Goal: Task Accomplishment & Management: Complete application form

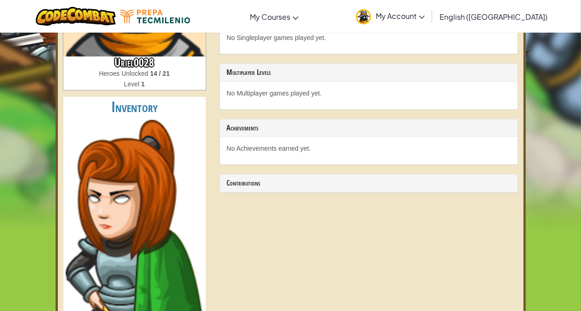
scroll to position [168, 0]
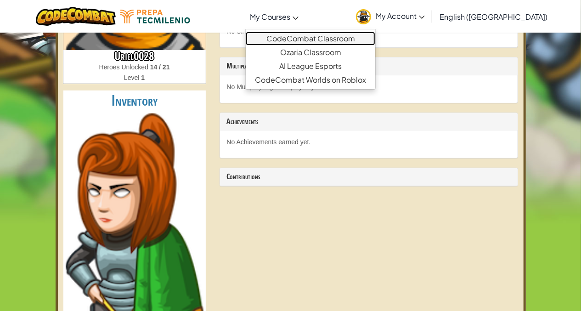
click at [329, 37] on link "CodeCombat Classroom" at bounding box center [310, 39] width 129 height 14
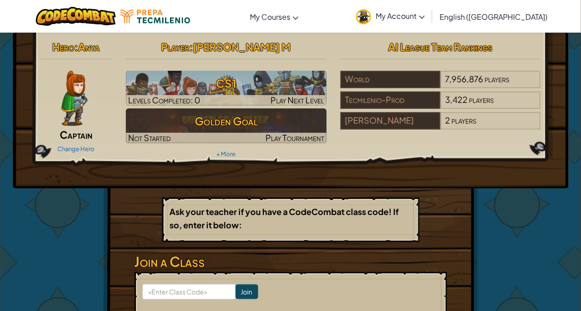
click at [568, 203] on div "Hero : Anya Captain Change Hero Player : Uriel M CS1 Levels Completed: 0 Play N…" at bounding box center [290, 201] width 581 height 339
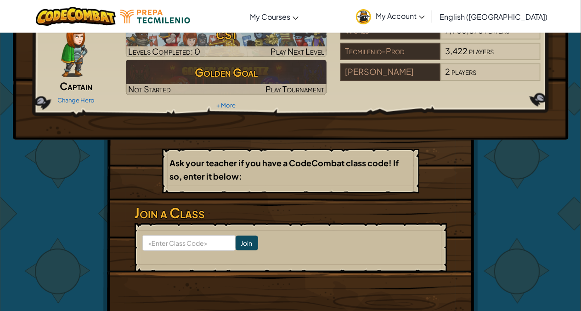
scroll to position [44, 0]
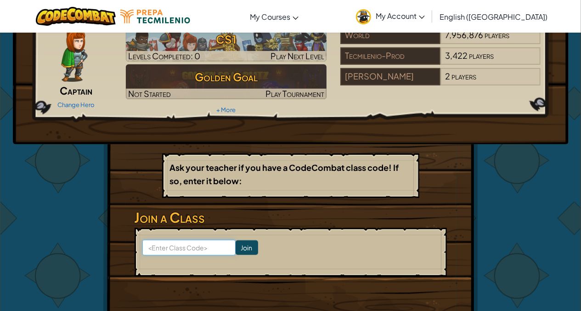
click at [206, 249] on input at bounding box center [188, 248] width 93 height 16
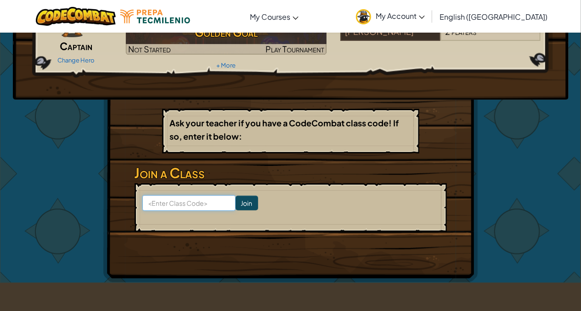
scroll to position [84, 0]
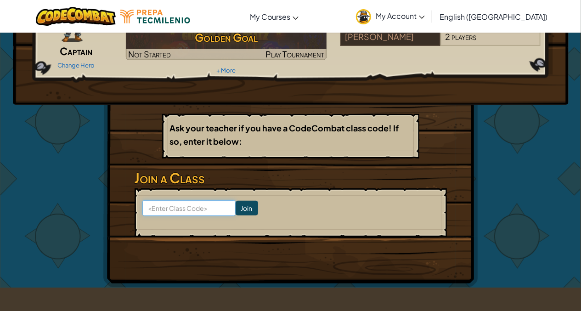
click at [188, 212] on input at bounding box center [188, 208] width 93 height 16
type input "CakeSwordJump"
click at [239, 203] on input "Join" at bounding box center [246, 208] width 22 height 15
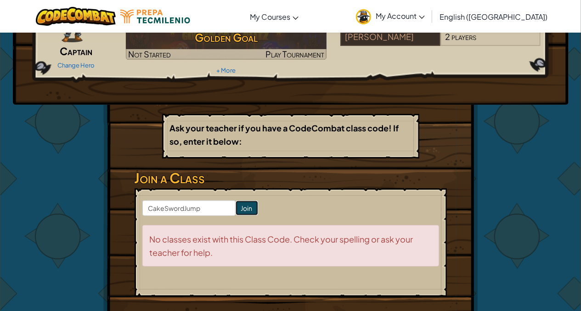
click at [244, 211] on input "Join" at bounding box center [246, 208] width 22 height 15
click at [236, 205] on input "Join" at bounding box center [246, 208] width 22 height 15
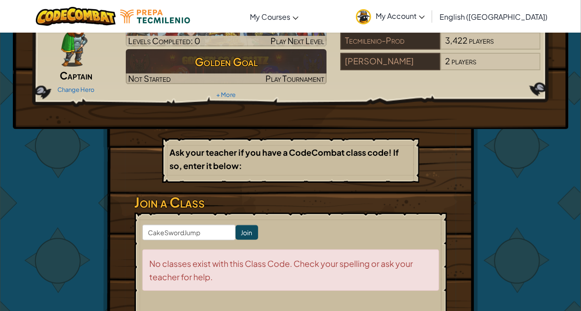
scroll to position [63, 0]
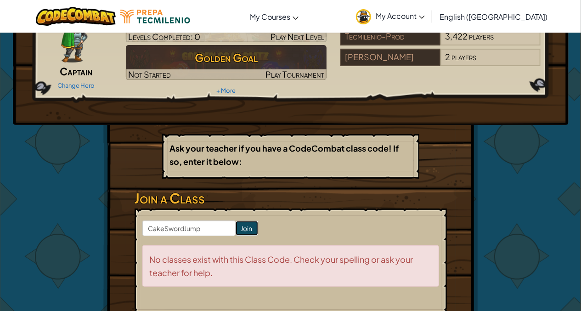
click at [235, 228] on input "Join" at bounding box center [246, 228] width 22 height 15
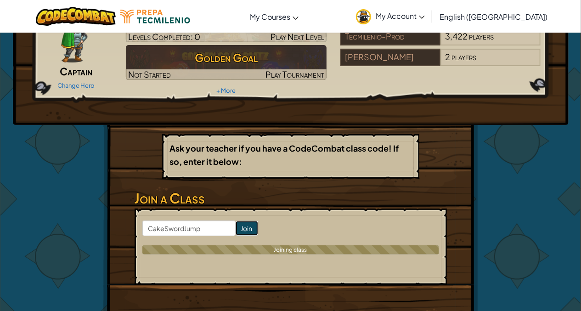
click at [235, 228] on input "Join" at bounding box center [246, 228] width 22 height 15
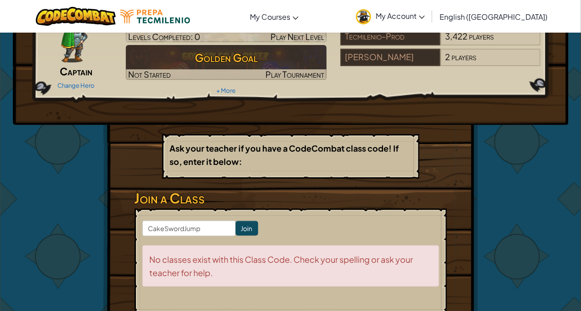
click at [235, 228] on input "Join" at bounding box center [246, 228] width 22 height 15
click at [202, 228] on input "CakeSwordJump" at bounding box center [188, 228] width 93 height 16
type input "C"
type input "CakeSwordJump"
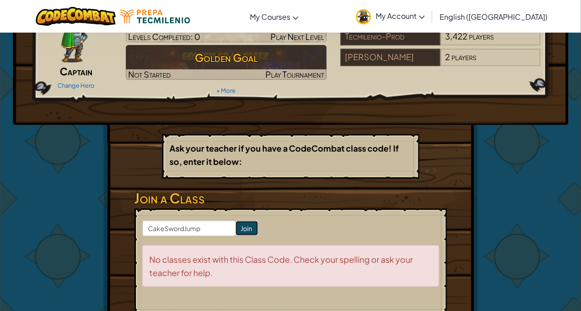
click at [235, 228] on input "Join" at bounding box center [246, 228] width 22 height 15
click at [215, 226] on input "CakeSwordJump" at bounding box center [188, 228] width 93 height 16
type input "CakeSwordJump"
click at [235, 231] on input "Join" at bounding box center [246, 228] width 22 height 15
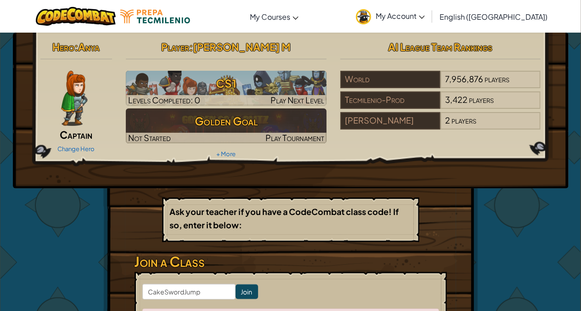
click at [429, 20] on link "My Account" at bounding box center [390, 16] width 78 height 29
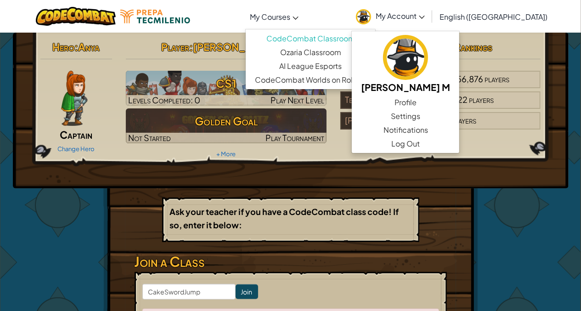
click at [303, 11] on link "My Courses" at bounding box center [274, 16] width 58 height 25
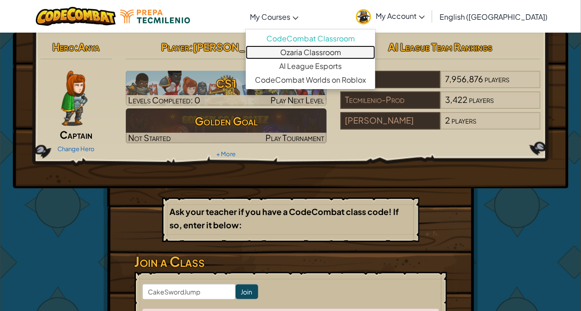
click at [359, 56] on link "Ozaria Classroom" at bounding box center [310, 52] width 129 height 14
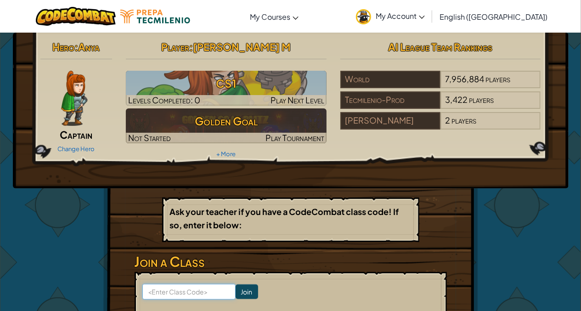
click at [202, 290] on input at bounding box center [188, 292] width 93 height 16
type input "CakeSwordJump"
click at [235, 289] on input "Join" at bounding box center [246, 291] width 22 height 15
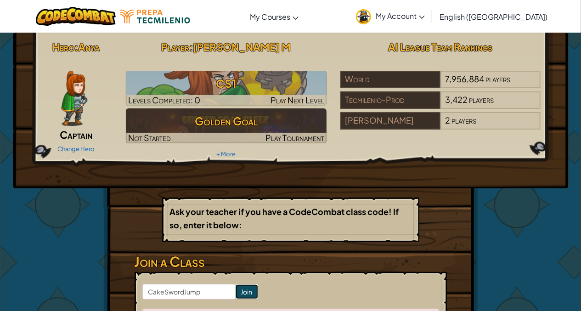
click at [239, 289] on input "Join" at bounding box center [246, 291] width 22 height 15
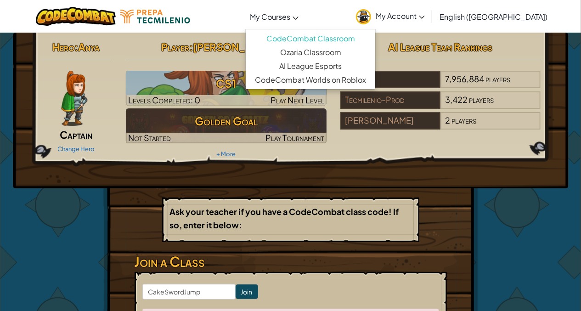
click at [290, 15] on span "My Courses" at bounding box center [270, 17] width 40 height 10
click at [354, 56] on link "Ozaria Classroom" at bounding box center [310, 52] width 129 height 14
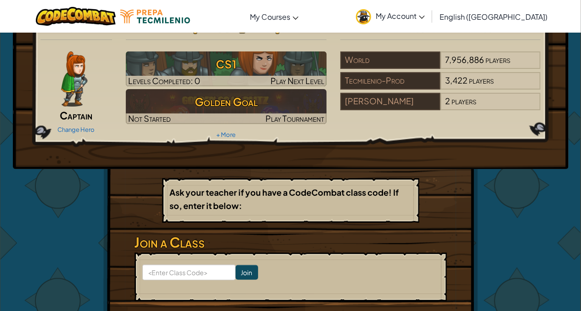
scroll to position [20, 0]
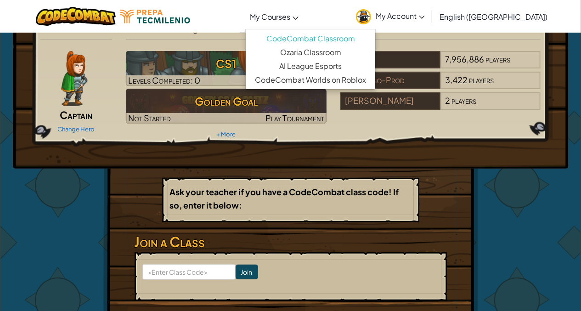
click at [290, 16] on span "My Courses" at bounding box center [270, 17] width 40 height 10
click at [347, 50] on link "Ozaria Classroom" at bounding box center [310, 52] width 129 height 14
